Goal: Task Accomplishment & Management: Manage account settings

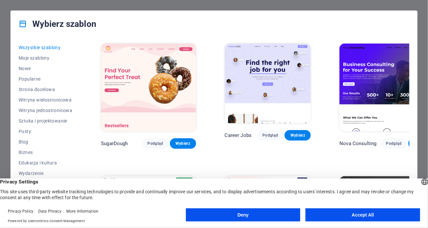
click at [324, 215] on button "Accept All" at bounding box center [363, 214] width 115 height 13
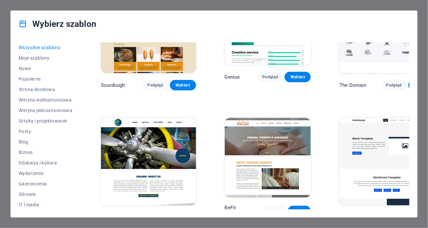
scroll to position [3237, 0]
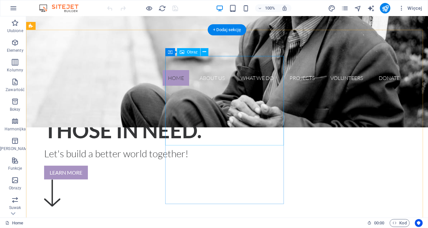
scroll to position [179, 0]
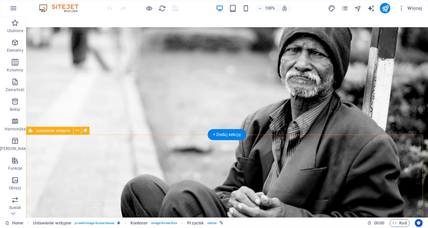
scroll to position [0, 0]
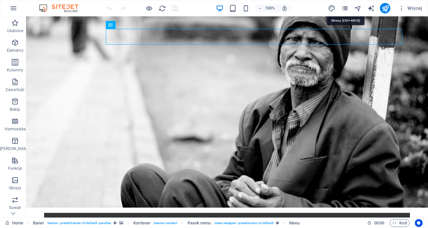
click at [347, 9] on icon "pages" at bounding box center [345, 9] width 8 height 8
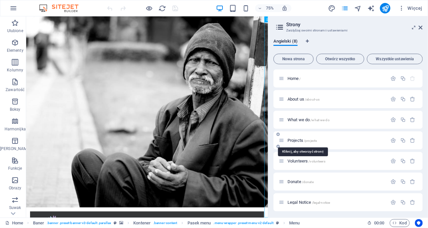
click at [309, 139] on span "/projects" at bounding box center [310, 141] width 13 height 4
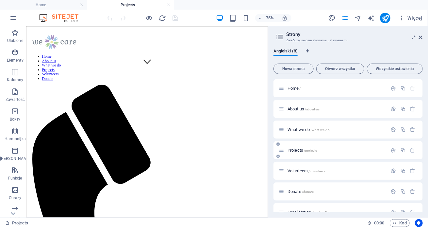
click at [283, 150] on icon at bounding box center [282, 150] width 6 height 6
click at [394, 151] on icon "button" at bounding box center [394, 150] width 6 height 6
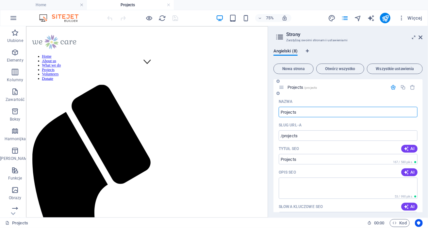
scroll to position [65, 0]
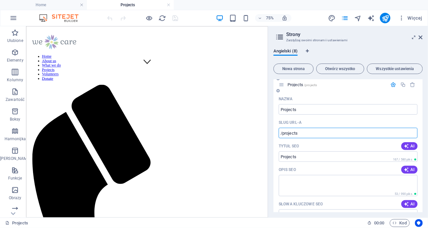
drag, startPoint x: 299, startPoint y: 133, endPoint x: 282, endPoint y: 134, distance: 17.1
click at [282, 134] on input "/projects" at bounding box center [348, 133] width 139 height 10
type input "/symulatory"
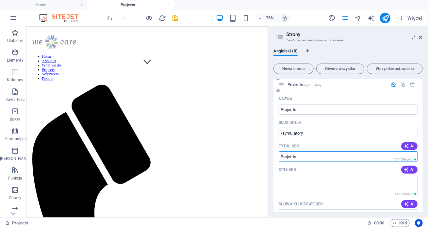
drag, startPoint x: 299, startPoint y: 153, endPoint x: 282, endPoint y: 156, distance: 16.6
click at [282, 156] on input "Projects" at bounding box center [348, 156] width 139 height 10
click at [302, 156] on input "Symulatory jazdy" at bounding box center [348, 156] width 139 height 10
type input "Symulator jazdy"
click at [319, 165] on div "Opis SEO AI" at bounding box center [348, 169] width 139 height 10
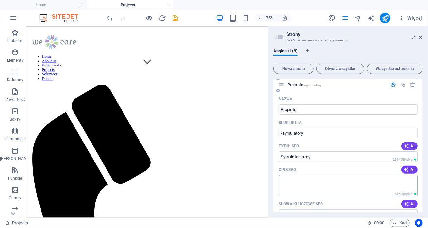
click at [307, 178] on textarea "Opis SEO" at bounding box center [348, 185] width 139 height 21
click at [300, 179] on textarea "Opis SEO" at bounding box center [348, 185] width 139 height 21
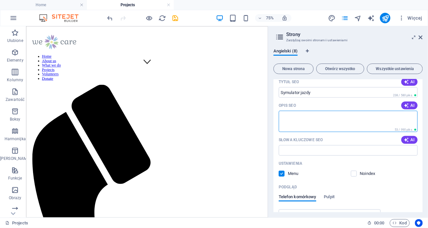
scroll to position [131, 0]
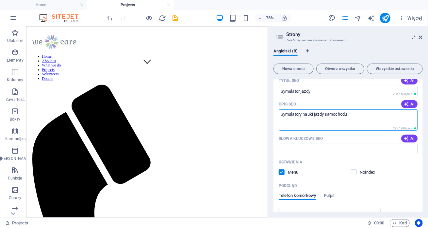
drag, startPoint x: 351, startPoint y: 114, endPoint x: 278, endPoint y: 116, distance: 73.6
click at [278, 116] on div "Nazwa Projects ​ Slug URL-a /symulatory ​ Tytuł SEO AI Symulator jazdy ​ 238 / …" at bounding box center [348, 154] width 149 height 253
type textarea "Symulatory nauki jazdy samochodu"
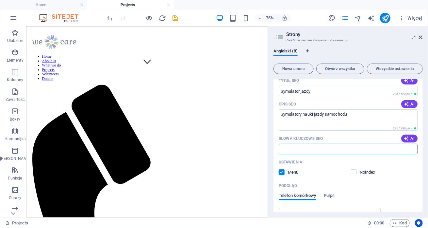
paste input "Symulatory nauki jazdy samochodu"
type input "Symulatory nauki jazdy samochodu"
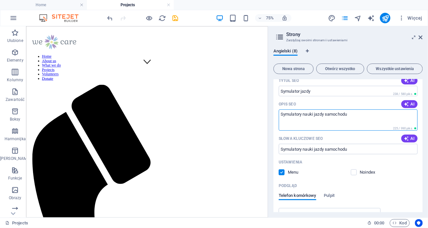
click at [301, 113] on textarea "Symulatory nauki jazdy samochodu" at bounding box center [348, 119] width 139 height 21
drag, startPoint x: 349, startPoint y: 113, endPoint x: 346, endPoint y: 113, distance: 3.6
click at [346, 113] on textarea "Symulator nauki jazdy samochodu" at bounding box center [348, 119] width 139 height 21
click at [328, 126] on textarea "Symulator nauki jazdy samochodem" at bounding box center [348, 119] width 139 height 21
type textarea "Symulator nauki jazdy samochodem"
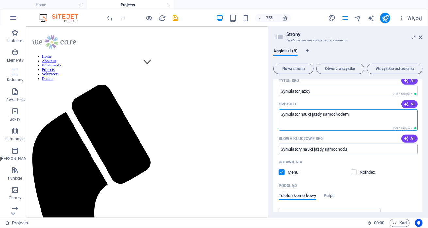
click at [302, 149] on input "Symulatory nauki jazdy samochodu" at bounding box center [348, 149] width 139 height 10
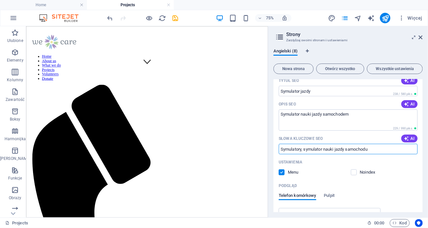
click at [391, 158] on div "Ustawienia" at bounding box center [348, 162] width 139 height 10
click at [411, 136] on span "AI" at bounding box center [409, 138] width 11 height 5
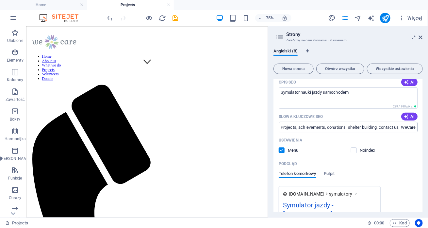
scroll to position [163, 0]
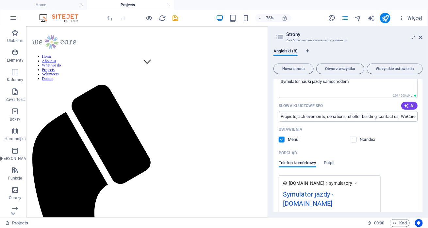
click at [409, 118] on input "Projects, achievements, donations, shelter building, contact us, WeCare" at bounding box center [348, 116] width 139 height 10
paste input "Symulatory nauki jazdy samochodu"
click at [302, 114] on input "Symulatory nauki jazdy samochodu" at bounding box center [348, 116] width 139 height 10
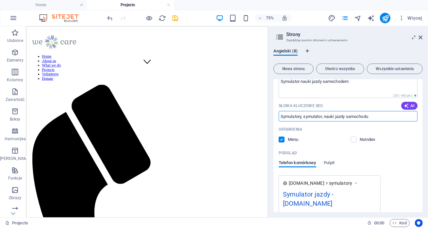
click at [335, 116] on input "Symulatory, symulator, nauki jazdy samochodu" at bounding box center [348, 116] width 139 height 10
click at [346, 115] on input "Symulatory, symulator, nauki jazdy samochodu" at bounding box center [348, 116] width 139 height 10
click at [371, 116] on input "Symulatory, symulator, nauki jazdy, samochodu" at bounding box center [348, 116] width 139 height 10
click at [353, 117] on input "Symulatory, symulator, nauki jazdy, samochodu, samochodem" at bounding box center [348, 116] width 139 height 10
click at [400, 116] on input "Symulatory, symulator, nauki jazdy, samochodu, samochodem" at bounding box center [348, 116] width 139 height 10
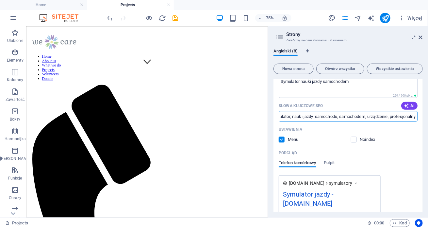
scroll to position [0, 16]
type input "Symulatory, symulator, nauki jazdy, samochodu, samochodem, urządzenie, profesjo…"
click at [370, 125] on div "Ustawienia" at bounding box center [348, 129] width 139 height 10
click at [360, 113] on input "Symulatory, symulator, nauki jazdy, samochodu, samochodem, urządzenie, profesjo…" at bounding box center [348, 116] width 139 height 10
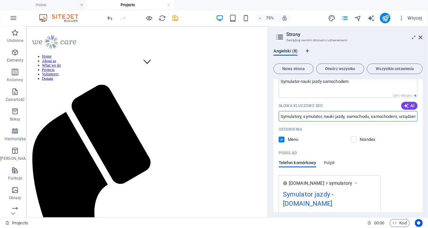
click at [360, 113] on input "Symulatory, symulator, nauki jazdy, samochodu, samochodem, urządzenie, profesjo…" at bounding box center [348, 116] width 139 height 10
click at [403, 108] on button "AI" at bounding box center [410, 106] width 16 height 8
click at [364, 116] on input "projects, achievements, donate, shelter, contact, WeCare" at bounding box center [348, 116] width 139 height 10
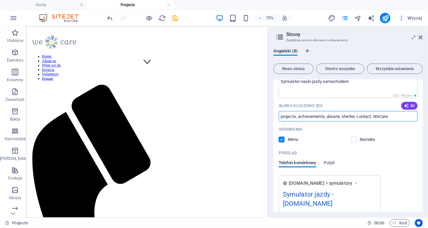
paste input "Symulatory, symulator, nauki jazdy, samochodu, samochodem, urządzenie, profesjo…"
click at [304, 117] on input "Symulatory, symulator, nauki jazdy, samochodu, samochodem, urządzenie, profesjo…" at bounding box center [348, 116] width 139 height 10
click at [325, 116] on input "Symulatory, symulator, nauki jazdy, samochodu, samochodem, urządzenie, profesjo…" at bounding box center [348, 116] width 139 height 10
type input "Symulatory, symulator, simulator, car, drive, nauki jazdy, samochodu, samochode…"
drag, startPoint x: 356, startPoint y: 117, endPoint x: 326, endPoint y: 143, distance: 39.9
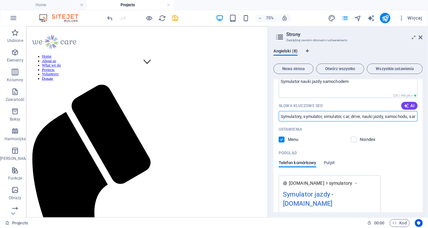
click at [326, 143] on div "Ustawienia Menu Noindex" at bounding box center [348, 134] width 139 height 21
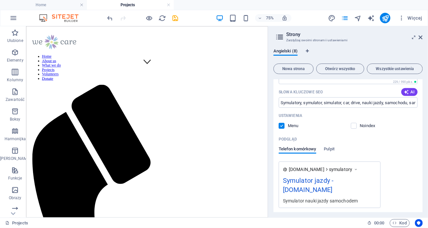
scroll to position [163, 0]
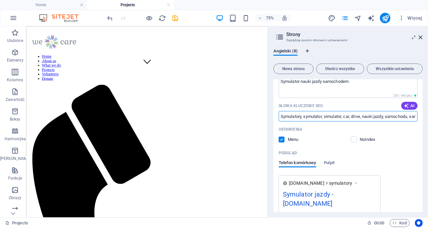
click at [325, 117] on input "Symulatory, symulator, simulator, car, drive, nauki jazdy, samochodu, samochode…" at bounding box center [348, 116] width 139 height 10
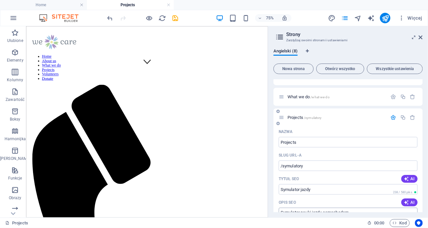
scroll to position [0, 0]
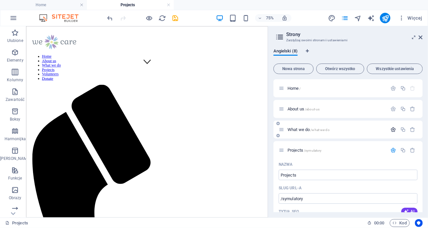
click at [394, 128] on icon "button" at bounding box center [394, 130] width 6 height 6
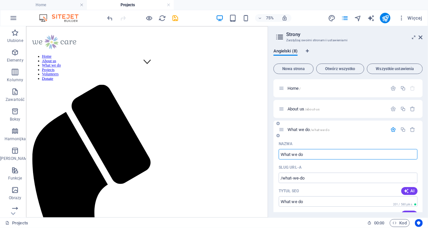
click at [303, 150] on input "What we do" at bounding box center [348, 154] width 139 height 10
click at [330, 139] on div "Nazwa" at bounding box center [348, 143] width 139 height 10
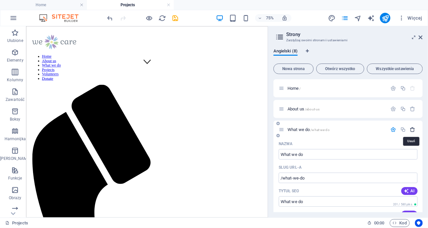
click at [412, 128] on icon "button" at bounding box center [413, 130] width 6 height 6
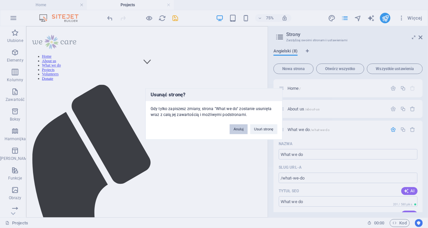
click at [243, 129] on button "Anuluj" at bounding box center [239, 129] width 18 height 10
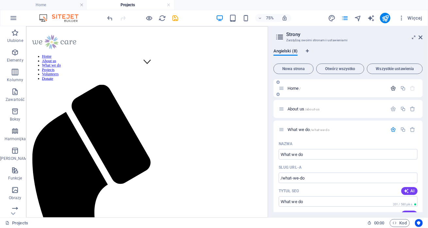
click at [391, 86] on icon "button" at bounding box center [394, 88] width 6 height 6
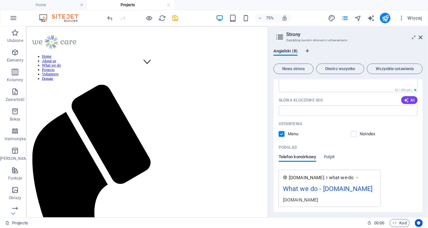
scroll to position [392, 0]
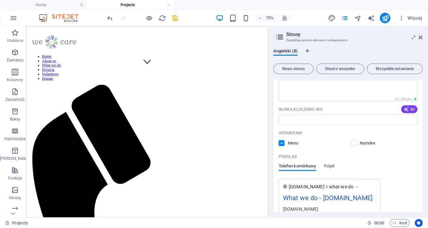
click at [302, 162] on span "Telefon komórkowy" at bounding box center [298, 166] width 38 height 9
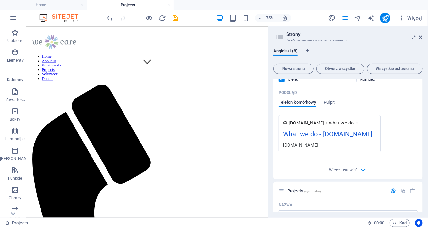
scroll to position [458, 0]
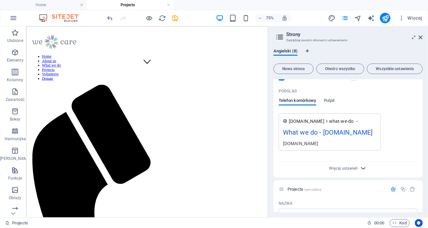
click at [364, 164] on icon "button" at bounding box center [364, 168] width 8 height 8
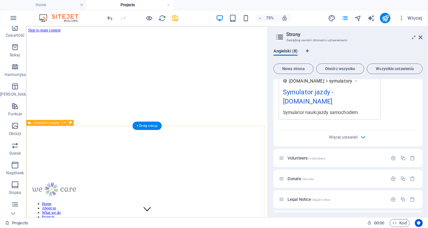
scroll to position [65, 0]
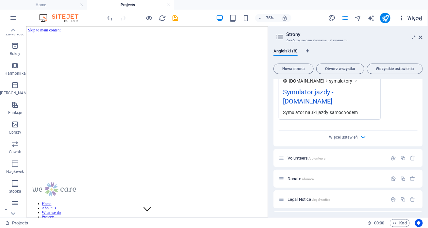
click at [404, 16] on icon "button" at bounding box center [402, 18] width 7 height 7
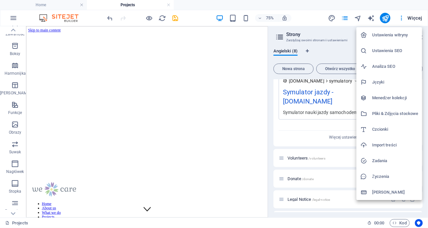
click at [395, 15] on div at bounding box center [214, 114] width 428 height 228
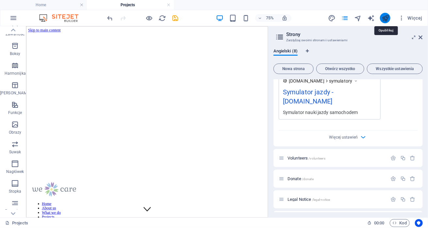
click at [387, 18] on icon "publish" at bounding box center [386, 18] width 8 height 8
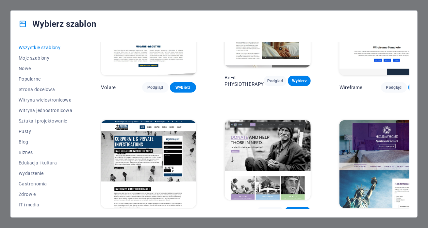
scroll to position [3400, 0]
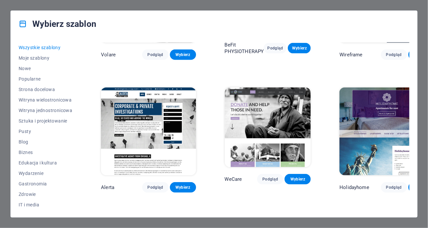
drag, startPoint x: 258, startPoint y: 101, endPoint x: 250, endPoint y: 102, distance: 8.5
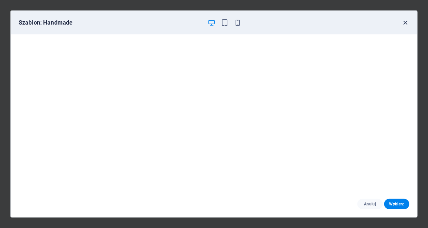
click at [405, 21] on icon "button" at bounding box center [406, 23] width 8 height 8
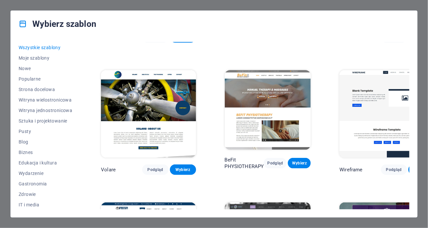
scroll to position [3237, 0]
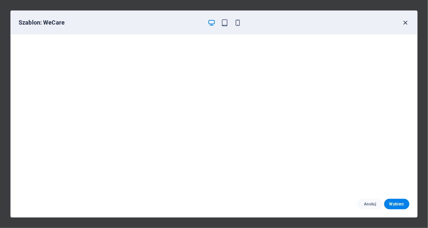
click at [404, 22] on icon "button" at bounding box center [406, 23] width 8 height 8
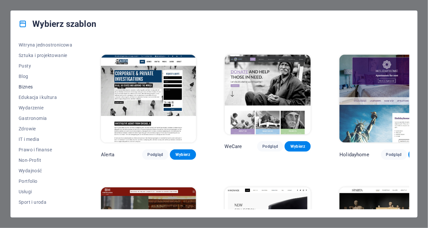
scroll to position [94, 0]
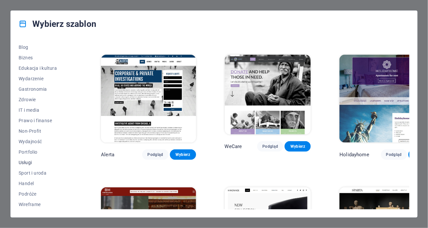
click at [21, 161] on span "Usługi" at bounding box center [46, 162] width 54 height 5
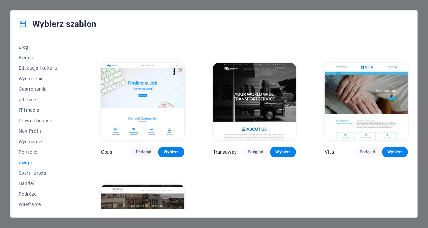
scroll to position [749, 0]
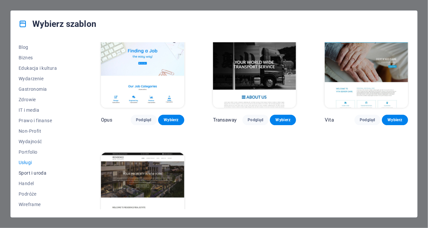
click at [42, 171] on span "Sport i uroda" at bounding box center [46, 172] width 54 height 5
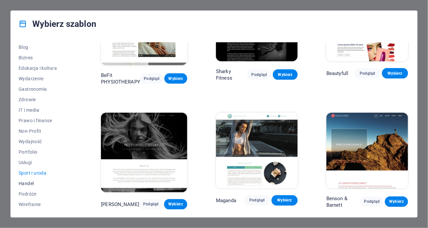
click at [31, 180] on span "Handel" at bounding box center [46, 182] width 54 height 5
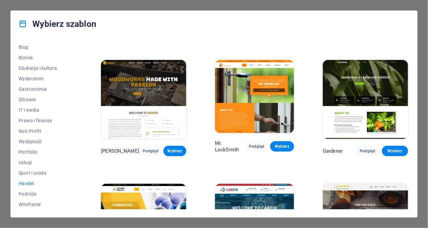
scroll to position [172, 0]
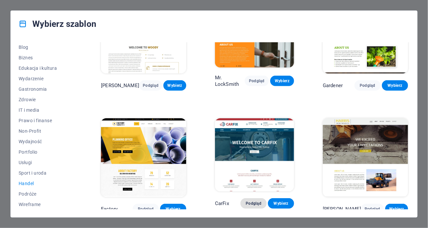
click at [258, 203] on span "Podgląd" at bounding box center [254, 202] width 16 height 5
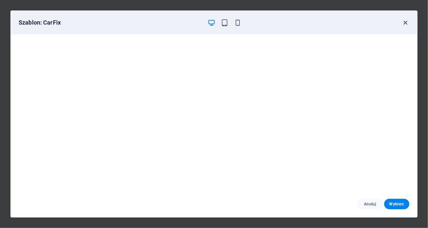
click at [406, 22] on icon "button" at bounding box center [406, 23] width 8 height 8
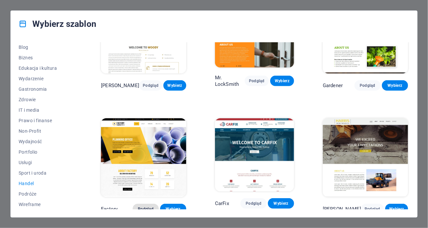
click at [148, 206] on span "Podgląd" at bounding box center [146, 208] width 16 height 5
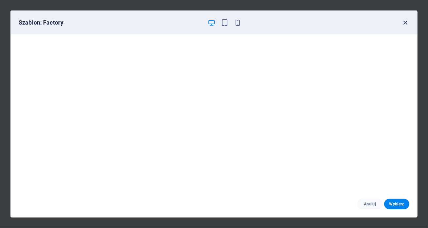
click at [404, 20] on icon "button" at bounding box center [406, 23] width 8 height 8
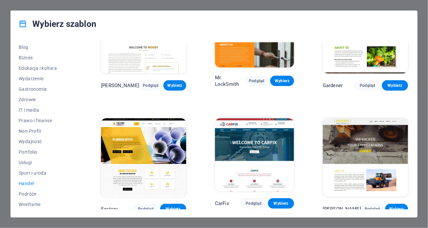
click at [32, 182] on span "Handel" at bounding box center [46, 182] width 54 height 5
click at [28, 107] on span "IT i media" at bounding box center [46, 109] width 54 height 5
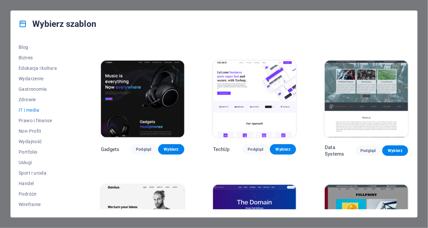
scroll to position [107, 0]
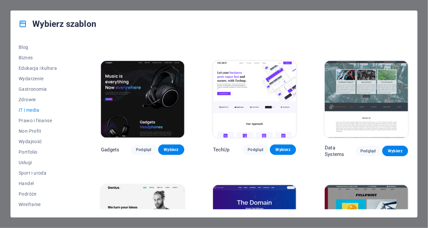
click at [154, 100] on img at bounding box center [142, 99] width 83 height 77
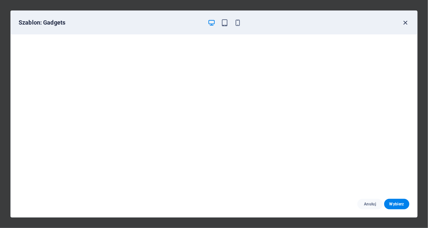
click at [407, 22] on icon "button" at bounding box center [406, 23] width 8 height 8
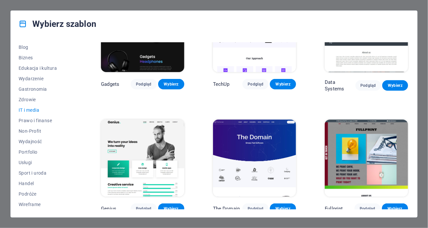
scroll to position [205, 0]
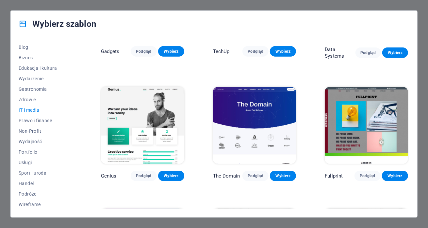
click at [155, 131] on img at bounding box center [142, 125] width 83 height 77
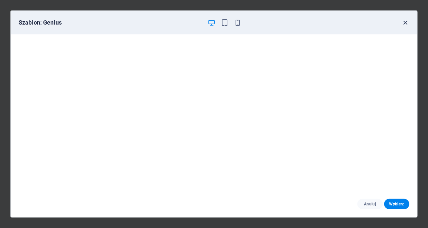
click at [407, 24] on icon "button" at bounding box center [406, 23] width 8 height 8
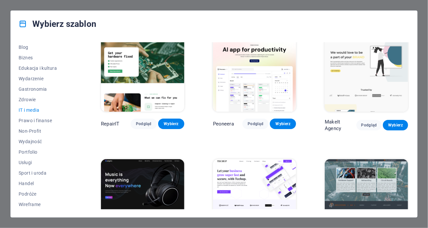
scroll to position [0, 0]
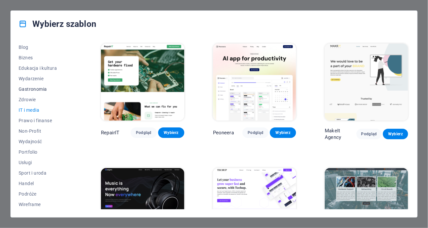
click at [34, 90] on span "Gastronomia" at bounding box center [46, 88] width 54 height 5
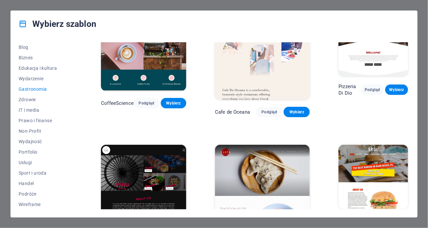
scroll to position [98, 0]
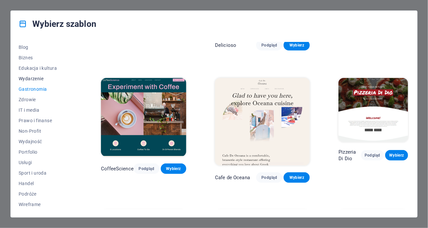
click at [41, 79] on span "Wydarzenie" at bounding box center [46, 78] width 54 height 5
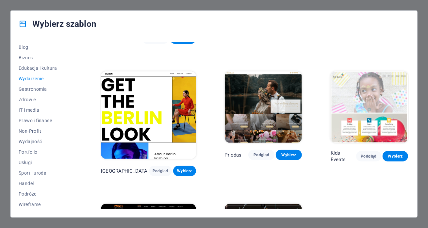
scroll to position [172, 0]
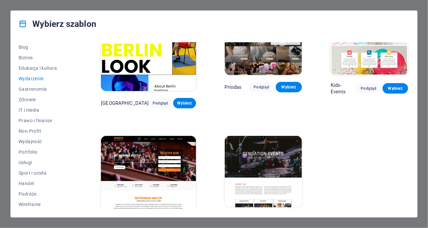
click at [258, 138] on img at bounding box center [263, 171] width 77 height 71
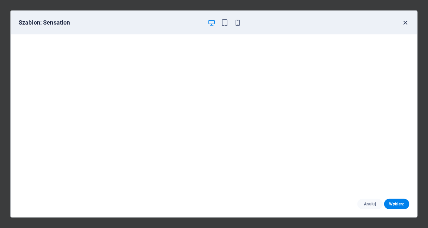
click at [403, 23] on icon "button" at bounding box center [406, 23] width 8 height 8
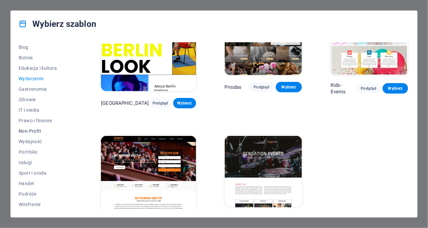
click at [35, 133] on span "Non-Profit" at bounding box center [46, 130] width 54 height 5
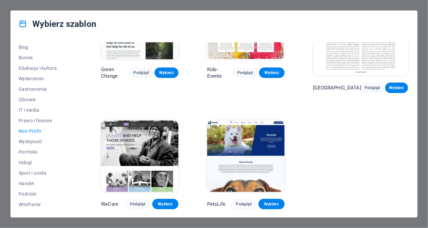
scroll to position [49, 0]
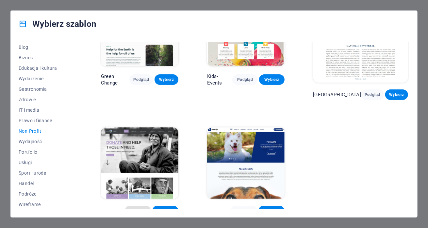
click at [141, 208] on span "Podgląd" at bounding box center [138, 210] width 16 height 5
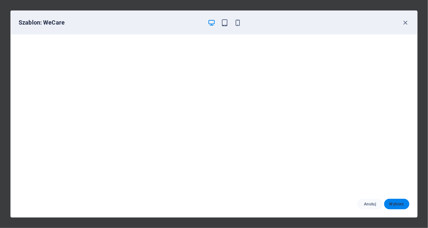
click at [396, 203] on span "Wybierz" at bounding box center [397, 203] width 15 height 5
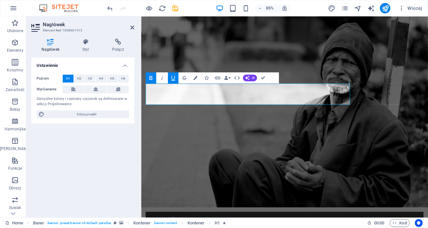
click at [174, 78] on icon "button" at bounding box center [173, 77] width 7 height 7
click at [230, 77] on button "Data Bindings" at bounding box center [228, 77] width 8 height 11
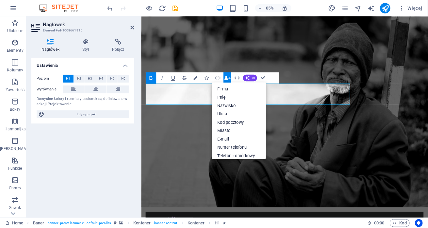
click at [230, 77] on button "Data Bindings" at bounding box center [228, 77] width 8 height 11
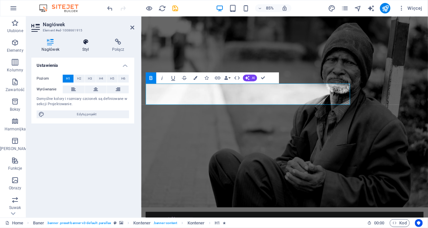
click at [83, 50] on h4 "Styl" at bounding box center [87, 46] width 30 height 14
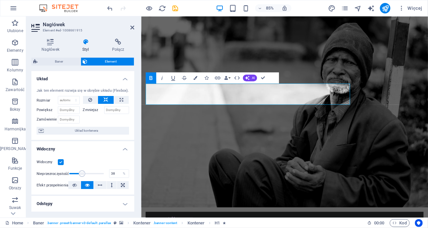
drag, startPoint x: 102, startPoint y: 171, endPoint x: 81, endPoint y: 171, distance: 20.6
click at [81, 171] on span at bounding box center [82, 173] width 7 height 7
type input "66"
drag, startPoint x: 81, startPoint y: 171, endPoint x: 91, endPoint y: 170, distance: 9.8
click at [91, 170] on span at bounding box center [91, 173] width 7 height 7
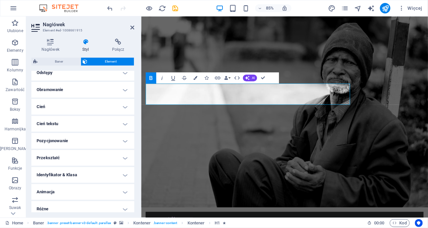
scroll to position [135, 0]
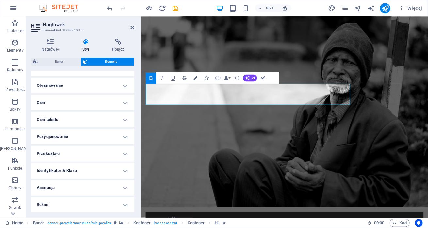
click at [122, 152] on h4 "Przekształć" at bounding box center [82, 153] width 103 height 16
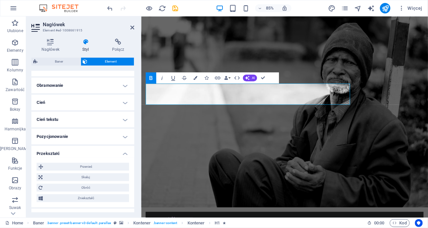
click at [122, 136] on h4 "Pozycjonowanie" at bounding box center [82, 136] width 103 height 16
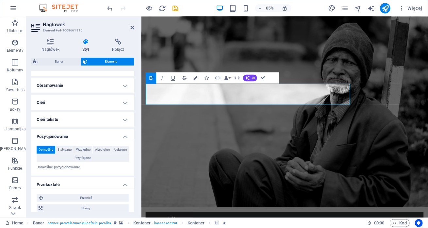
click at [122, 136] on h4 "Pozycjonowanie" at bounding box center [82, 134] width 103 height 12
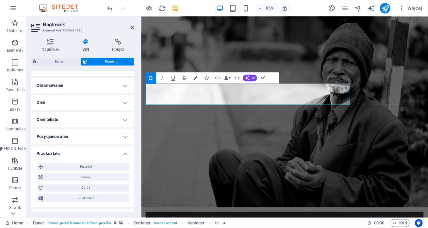
click at [122, 154] on h4 "Przekształć" at bounding box center [82, 151] width 103 height 12
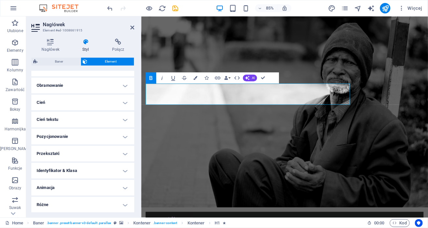
click at [121, 189] on h4 "Animacja" at bounding box center [82, 188] width 103 height 16
click at [121, 189] on h4 "Animacja" at bounding box center [82, 186] width 103 height 12
click at [120, 202] on h4 "Różne" at bounding box center [82, 205] width 103 height 16
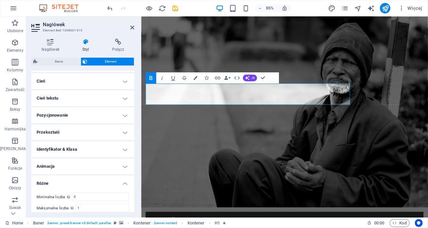
scroll to position [175, 0]
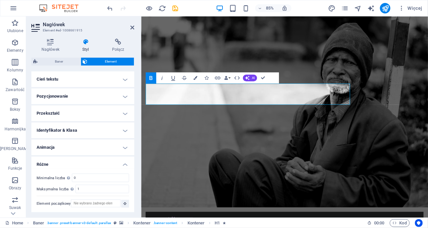
click at [125, 163] on h4 "Różne" at bounding box center [82, 162] width 103 height 12
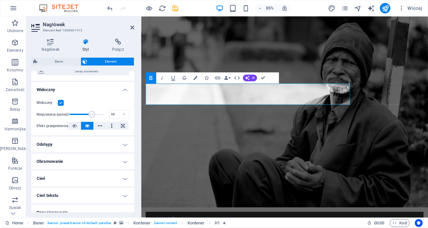
scroll to position [0, 0]
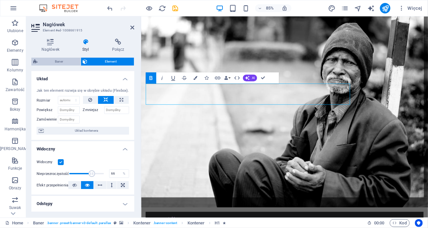
click at [56, 59] on span "Baner" at bounding box center [59, 62] width 39 height 8
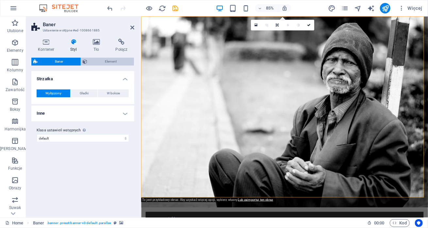
click at [97, 60] on span "Element" at bounding box center [111, 62] width 43 height 8
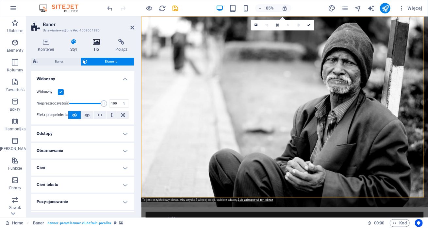
click at [97, 45] on h4 "Tło" at bounding box center [97, 46] width 23 height 14
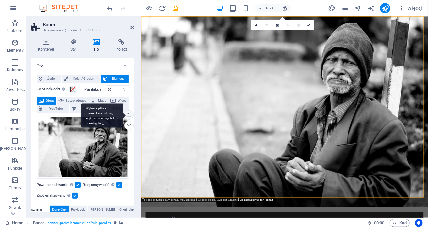
click at [128, 115] on div "Wybierz pliki z menedżera plików, zdjęć stockowych lub prześlij plik(i)" at bounding box center [129, 116] width 10 height 10
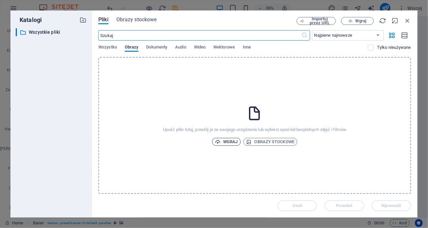
click at [228, 144] on span "Wgraj" at bounding box center [226, 142] width 23 height 8
click at [230, 142] on span "Wgraj" at bounding box center [226, 142] width 23 height 8
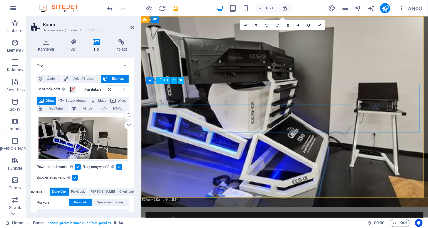
click at [71, 44] on icon at bounding box center [74, 42] width 20 height 7
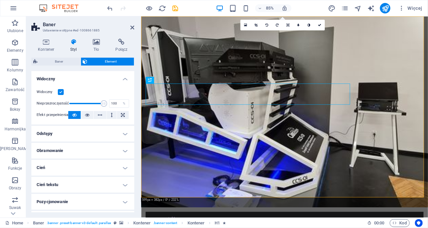
click at [123, 78] on h4 "Widoczny" at bounding box center [82, 77] width 103 height 12
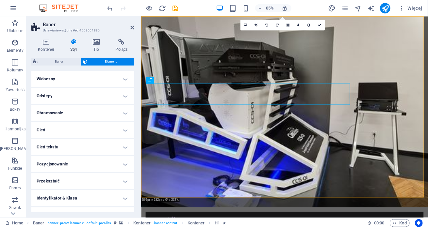
click at [123, 79] on h4 "Widoczny" at bounding box center [82, 79] width 103 height 16
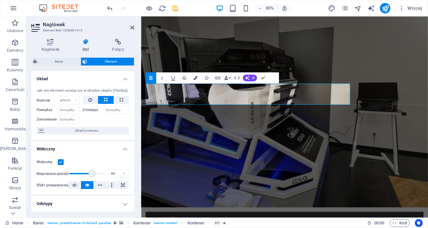
click at [195, 79] on icon "button" at bounding box center [196, 78] width 4 height 4
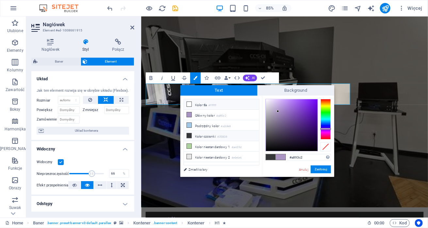
click at [191, 103] on icon at bounding box center [189, 104] width 5 height 5
type input "#ffffff"
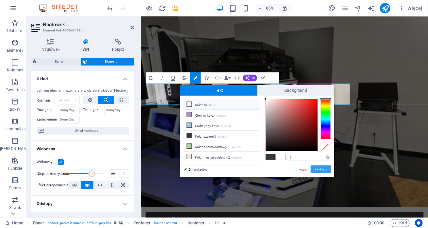
click at [322, 170] on button "Zastosuj" at bounding box center [321, 169] width 20 height 8
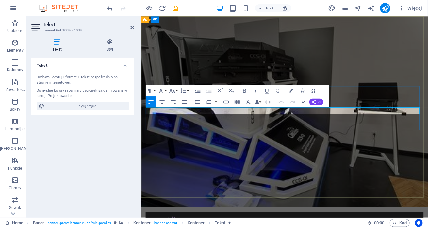
click at [292, 91] on icon "button" at bounding box center [291, 91] width 4 height 4
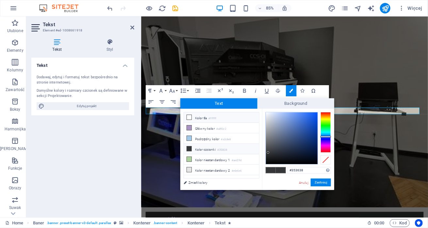
click at [205, 117] on li "Kolor tła #ffffff" at bounding box center [221, 117] width 75 height 10
type input "#ffffff"
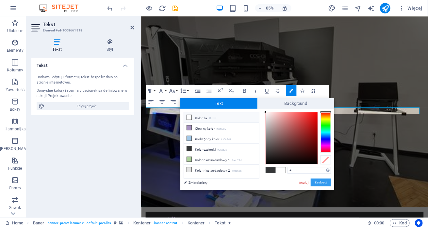
click at [318, 180] on button "Zastosuj" at bounding box center [321, 182] width 20 height 8
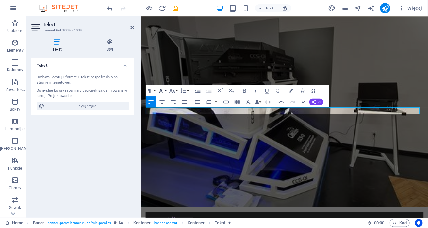
click at [165, 91] on button "Font Family" at bounding box center [162, 90] width 10 height 11
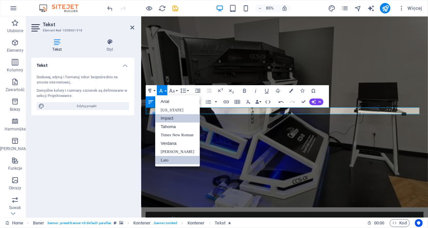
click at [176, 115] on link "Impact" at bounding box center [177, 118] width 45 height 9
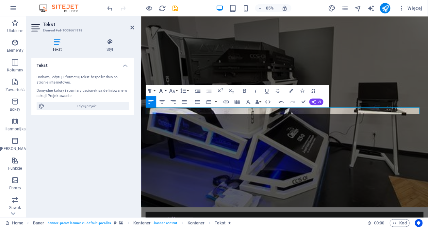
click at [165, 91] on button "Font Family" at bounding box center [162, 90] width 10 height 11
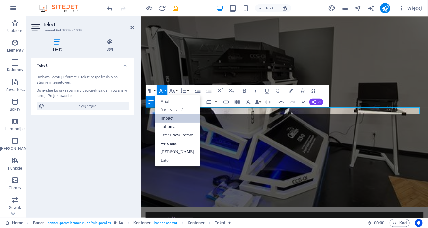
click at [179, 118] on link "Impact" at bounding box center [177, 118] width 45 height 9
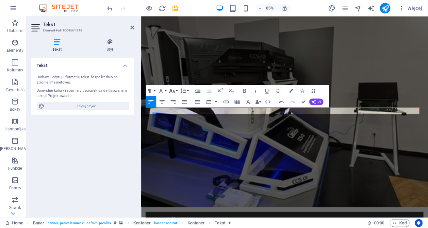
click at [177, 91] on button "Font Size" at bounding box center [173, 90] width 10 height 11
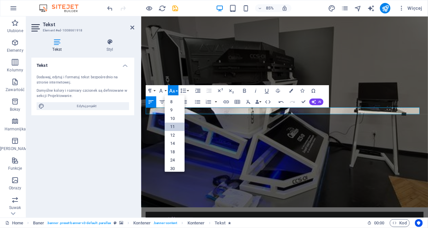
click at [176, 126] on link "11" at bounding box center [174, 126] width 20 height 9
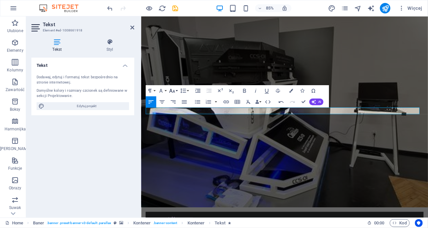
click at [174, 91] on icon "button" at bounding box center [172, 90] width 7 height 7
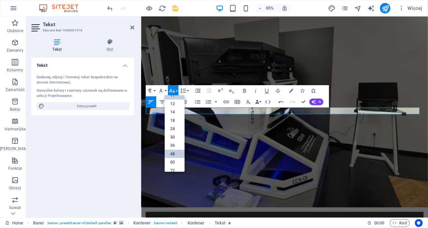
click at [173, 156] on link "48" at bounding box center [174, 153] width 20 height 9
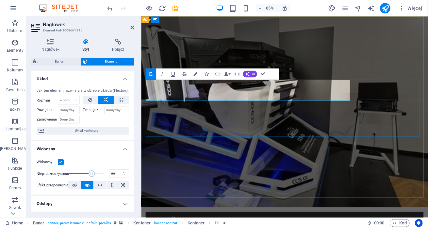
type input "88"
drag, startPoint x: 92, startPoint y: 174, endPoint x: 99, endPoint y: 173, distance: 6.6
click at [99, 173] on span at bounding box center [99, 173] width 7 height 7
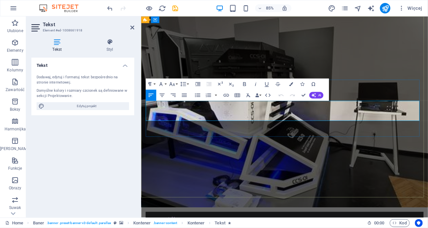
click at [165, 85] on button "Font Family" at bounding box center [162, 83] width 10 height 11
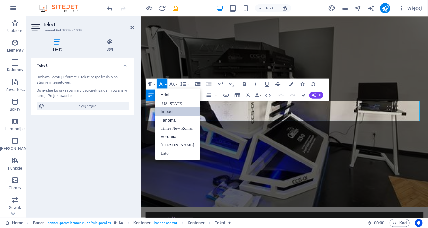
scroll to position [0, 0]
click at [176, 135] on link "Verdana" at bounding box center [177, 136] width 45 height 9
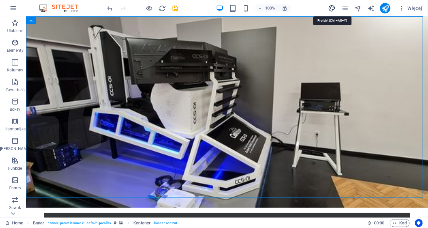
click at [330, 9] on icon "design" at bounding box center [332, 9] width 8 height 8
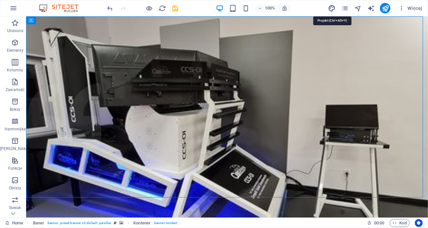
select select "rem"
select select "300"
select select "px"
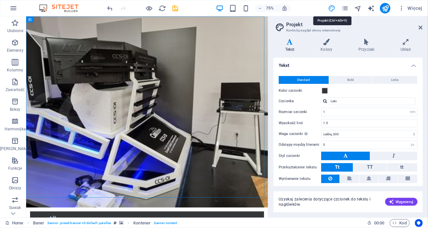
click at [330, 9] on icon "design" at bounding box center [332, 9] width 8 height 8
click at [411, 7] on span "Więcej" at bounding box center [411, 8] width 24 height 7
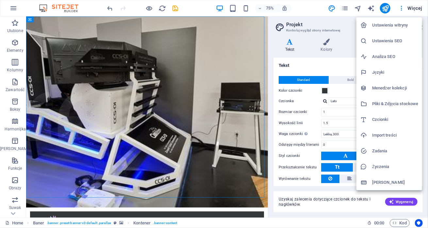
click at [197, 7] on div at bounding box center [214, 114] width 428 height 228
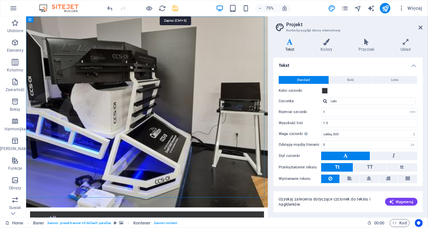
click at [174, 9] on icon "save" at bounding box center [176, 9] width 8 height 8
checkbox input "false"
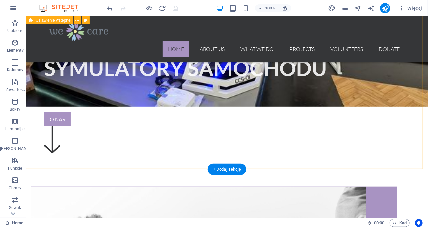
scroll to position [131, 0]
